Goal: Task Accomplishment & Management: Complete application form

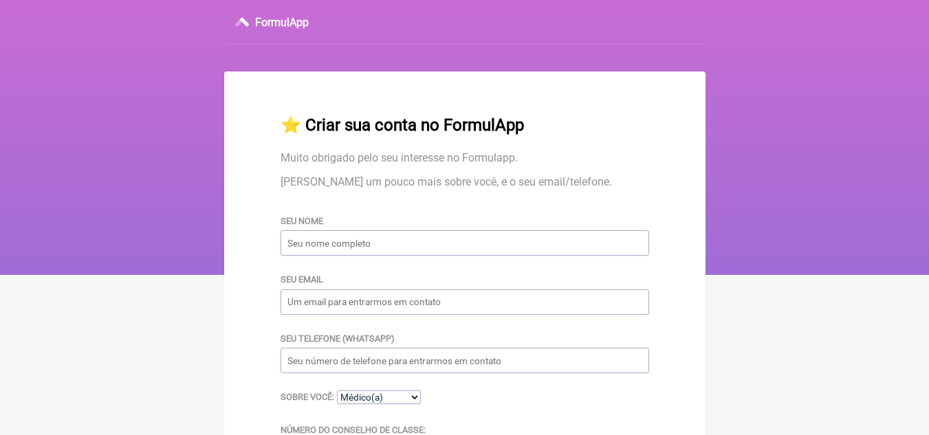
click at [403, 243] on input "Seu nome" at bounding box center [464, 242] width 368 height 25
type input "l"
type input "Lethycia [PERSON_NAME]"
click at [366, 309] on input "Seu email" at bounding box center [464, 301] width 368 height 25
type input "[EMAIL_ADDRESS][DOMAIN_NAME]"
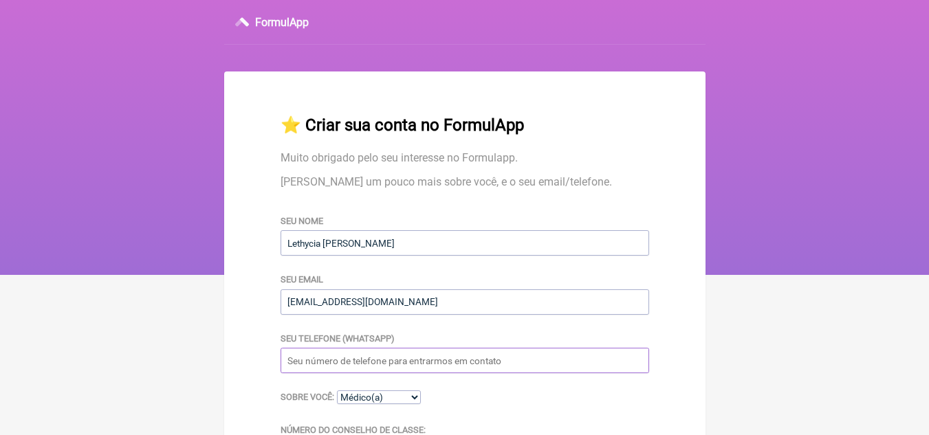
click at [368, 363] on input "Seu telefone (WhatsApp)" at bounding box center [464, 360] width 368 height 25
type input "77991186882"
click at [410, 398] on select "Médico(a) Nutricionista Farmaceutico(a) Biomédica(o) Fisioterapeuta Enfermeira(…" at bounding box center [379, 397] width 84 height 14
select select "Nutricionista"
click at [337, 392] on select "Médico(a) Nutricionista Farmaceutico(a) Biomédica(o) Fisioterapeuta Enfermeira(…" at bounding box center [379, 397] width 84 height 14
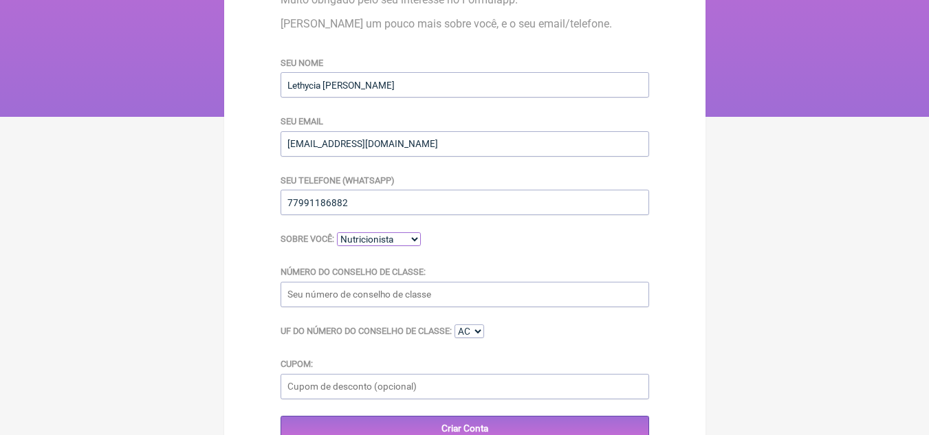
scroll to position [159, 0]
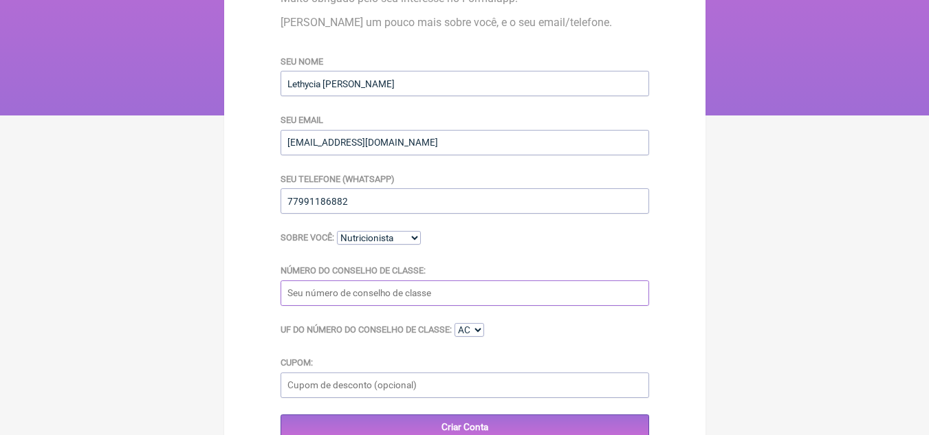
click at [366, 306] on input "Número do Conselho de Classe:" at bounding box center [464, 292] width 368 height 25
type input "CRN5 - 5965"
click at [479, 335] on select "AC AL AP AM BA CE DF ES GO MA MT MS MG PA PB PR PE PI RJ RN RS RO RR SC SP SE TO" at bounding box center [469, 330] width 30 height 14
select select "BA"
click at [456, 325] on select "AC AL AP AM BA CE DF ES GO MA MT MS MG PA PB PR PE PI RJ RN RS RO RR SC SP SE TO" at bounding box center [469, 330] width 30 height 14
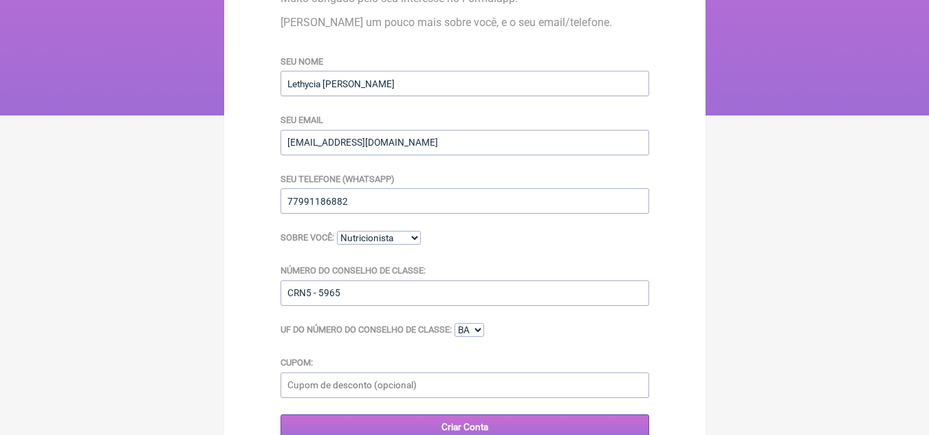
click at [403, 426] on input "Criar Conta" at bounding box center [464, 426] width 368 height 25
